Goal: Transaction & Acquisition: Purchase product/service

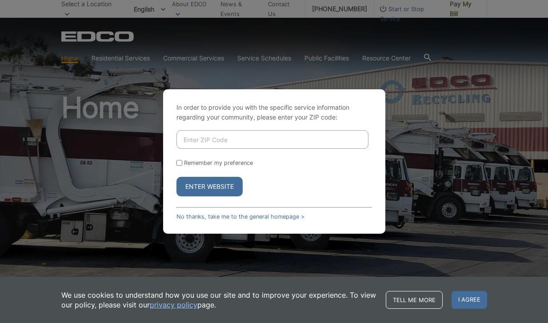
click at [214, 139] on input "Enter ZIP Code" at bounding box center [272, 139] width 192 height 19
type input "91941"
click at [219, 189] on button "Enter Website" at bounding box center [209, 187] width 66 height 20
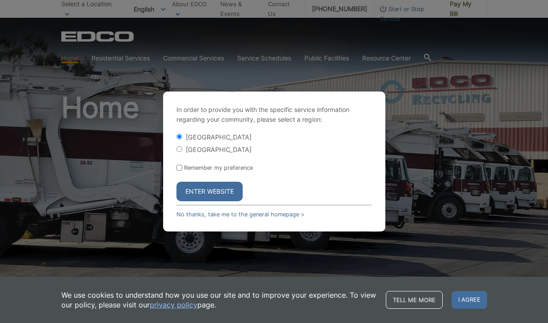
click at [179, 147] on input "[GEOGRAPHIC_DATA]" at bounding box center [179, 149] width 6 height 6
radio input "true"
click at [207, 200] on button "Enter Website" at bounding box center [209, 192] width 66 height 20
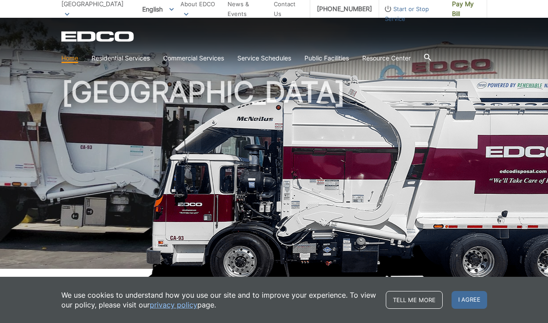
scroll to position [19, 0]
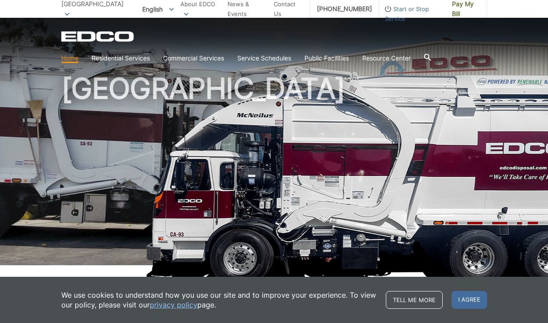
click at [358, 119] on h1 "[GEOGRAPHIC_DATA]" at bounding box center [274, 171] width 426 height 195
click at [465, 8] on span "Pay My Bill" at bounding box center [466, 9] width 28 height 20
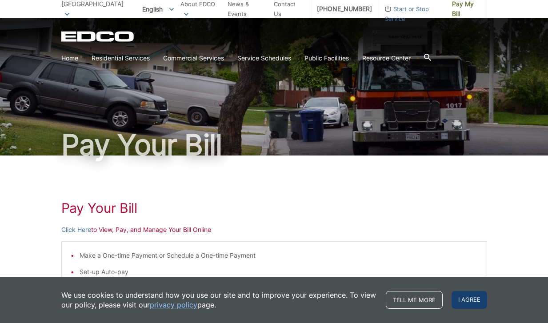
click at [469, 301] on span "I agree" at bounding box center [469, 300] width 36 height 18
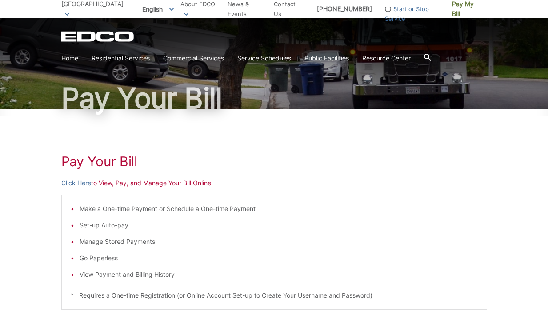
scroll to position [49, 0]
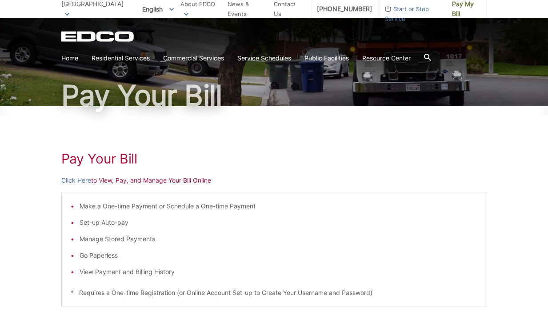
click at [175, 180] on p "Click Here to View, Pay, and Manage Your Bill Online" at bounding box center [274, 180] width 426 height 10
click at [84, 179] on link "Click Here" at bounding box center [76, 180] width 30 height 10
click at [76, 178] on link "Click Here" at bounding box center [76, 180] width 30 height 10
